Goal: Navigation & Orientation: Find specific page/section

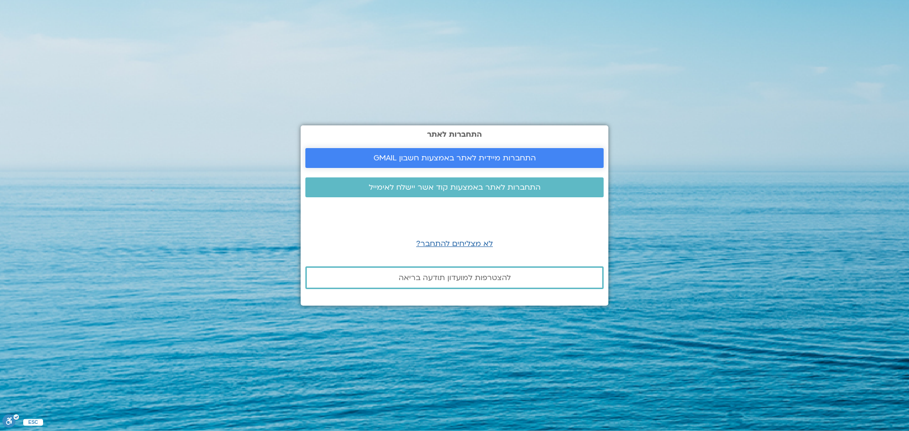
click at [472, 157] on span "התחברות מיידית לאתר באמצעות חשבון GMAIL" at bounding box center [454, 158] width 162 height 9
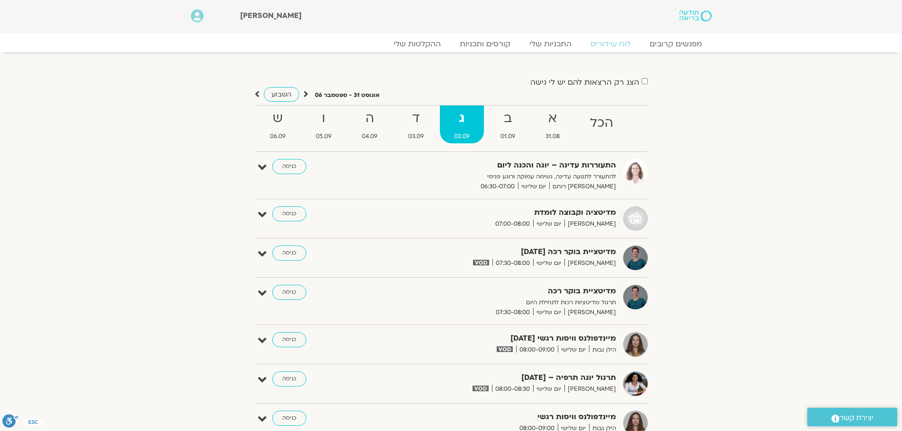
click at [600, 0] on div "[PERSON_NAME] Main Menu אזור אישי הזמנות התנתקות פרטי המורה הוספת אירוע" at bounding box center [399, 17] width 437 height 34
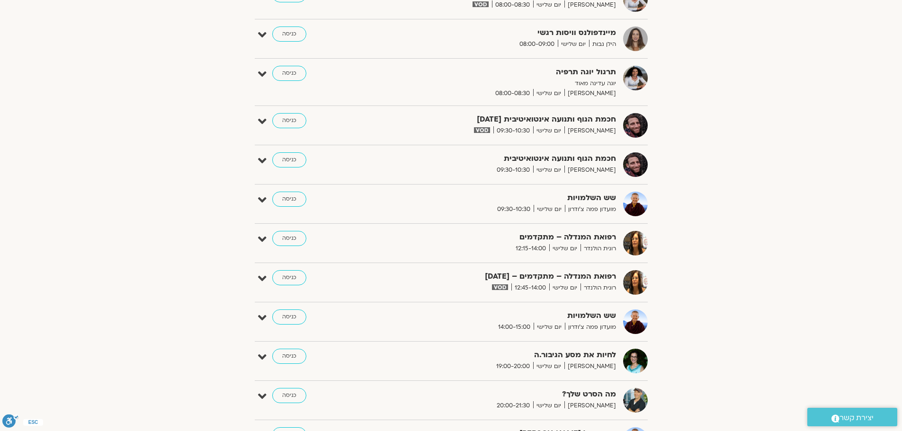
scroll to position [568, 0]
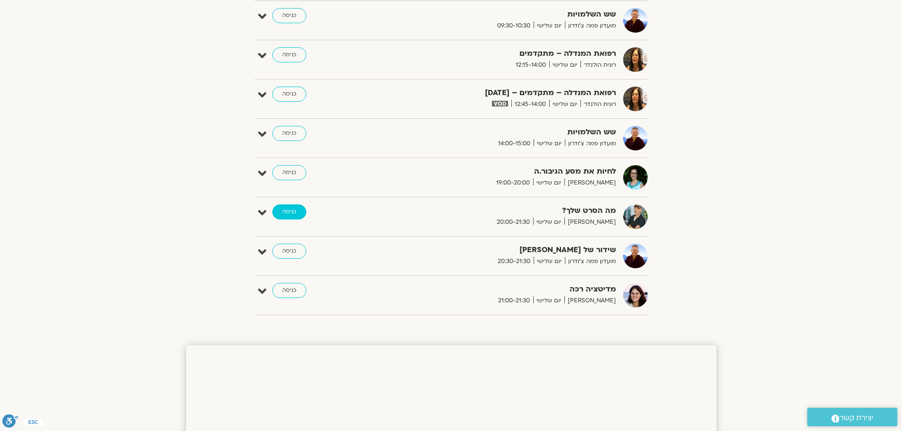
click at [292, 206] on link "כניסה" at bounding box center [289, 211] width 34 height 15
